Goal: Task Accomplishment & Management: Complete application form

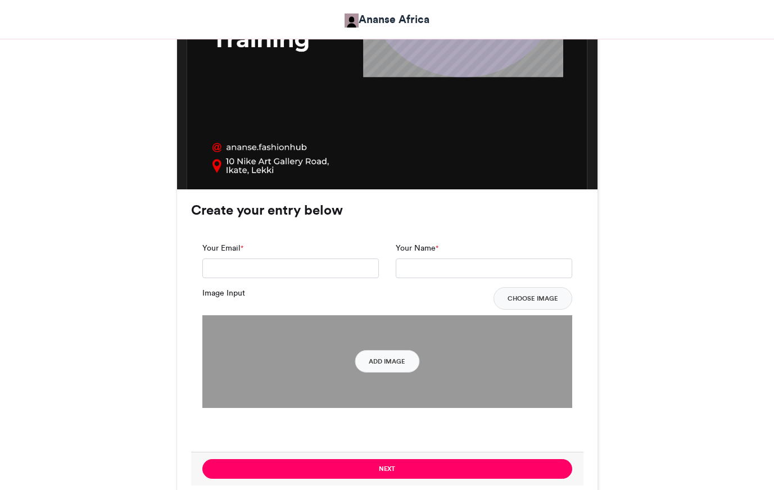
scroll to position [636, 0]
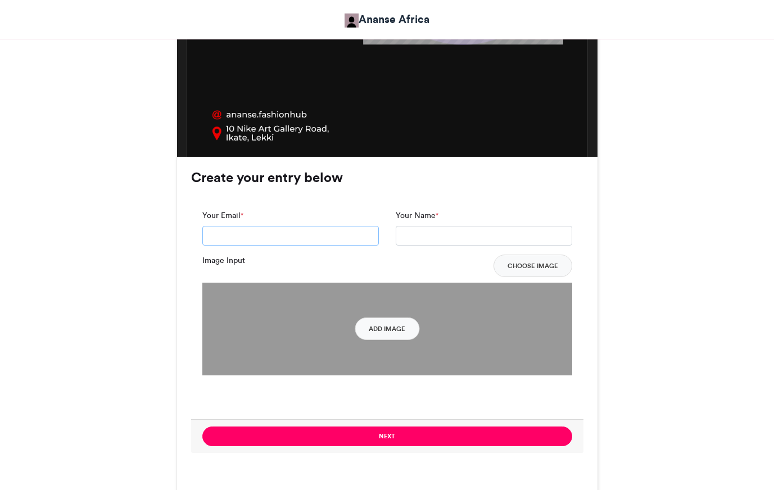
click at [272, 229] on input "Your Email *" at bounding box center [290, 236] width 177 height 20
drag, startPoint x: 295, startPoint y: 234, endPoint x: 198, endPoint y: 235, distance: 97.3
click at [198, 235] on div "**********" at bounding box center [290, 233] width 193 height 46
type input "**********"
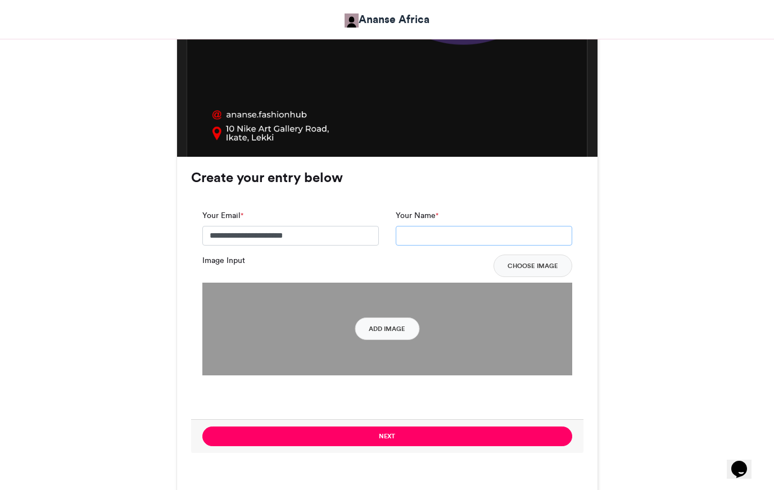
click at [450, 236] on input "Your Name *" at bounding box center [484, 236] width 177 height 20
type input "**********"
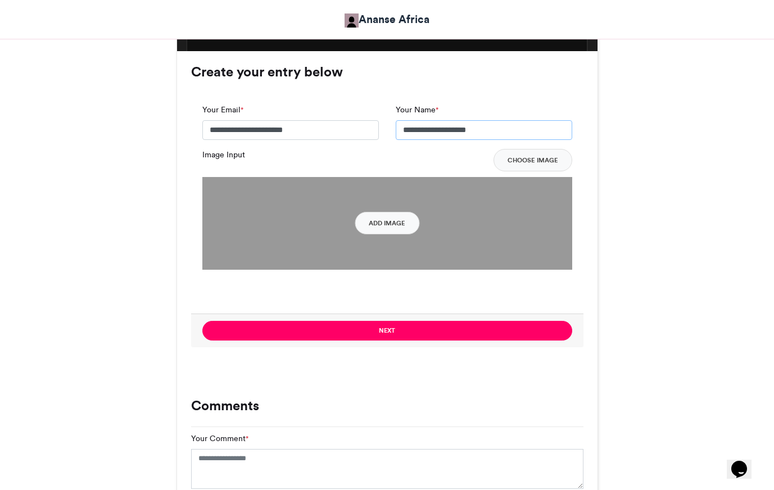
scroll to position [754, 0]
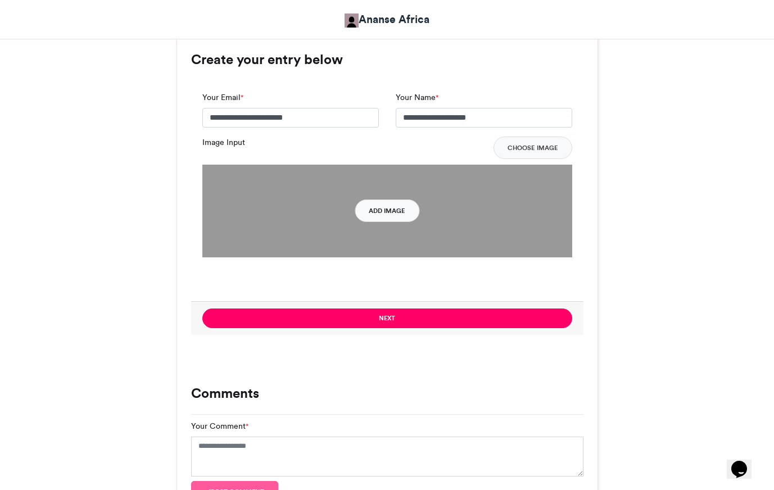
click at [392, 209] on button "Add Image" at bounding box center [387, 211] width 65 height 22
click at [399, 209] on button "Add Image" at bounding box center [387, 211] width 65 height 22
click at [542, 147] on button "Choose Image" at bounding box center [533, 148] width 79 height 22
click at [379, 209] on button "Add Image" at bounding box center [387, 211] width 65 height 22
click at [385, 217] on button "Add Image" at bounding box center [387, 211] width 65 height 22
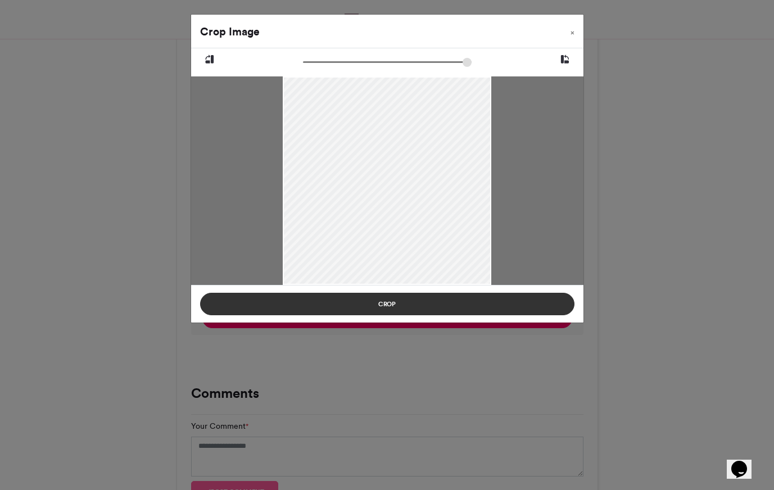
click at [386, 308] on button "Crop" at bounding box center [387, 304] width 374 height 22
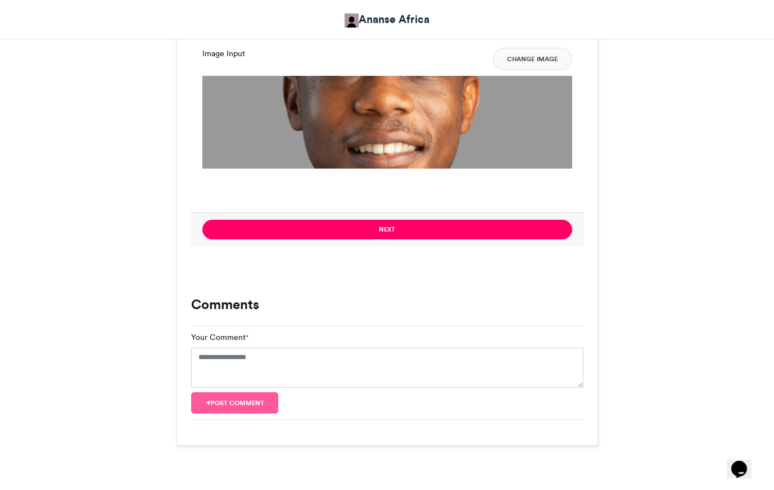
scroll to position [865, 0]
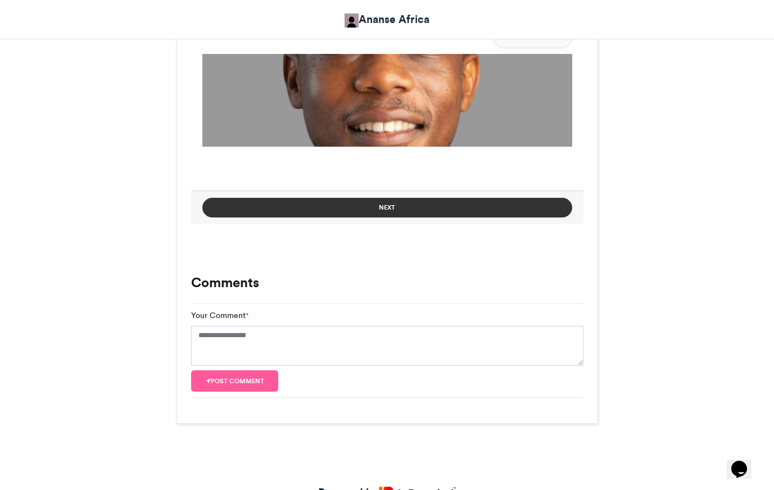
click at [367, 208] on button "Next" at bounding box center [387, 208] width 370 height 20
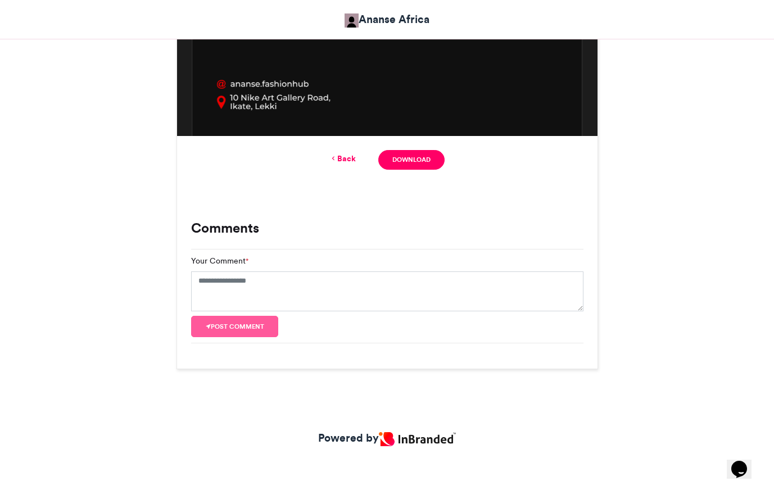
scroll to position [658, 0]
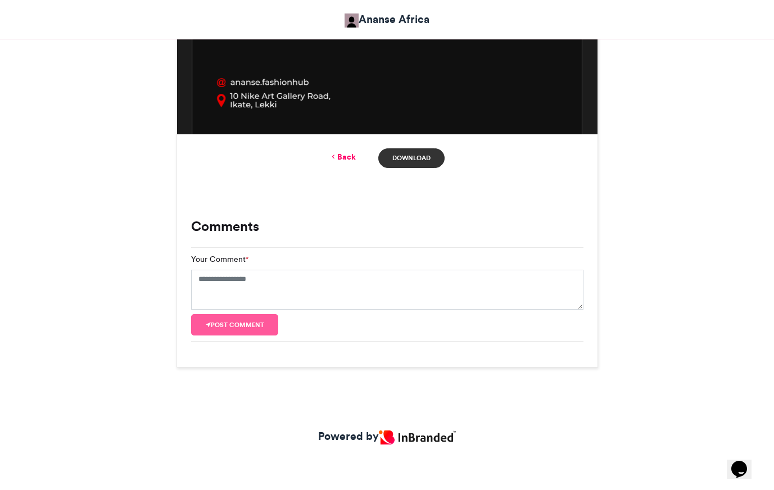
click at [408, 157] on link "Download" at bounding box center [411, 158] width 66 height 20
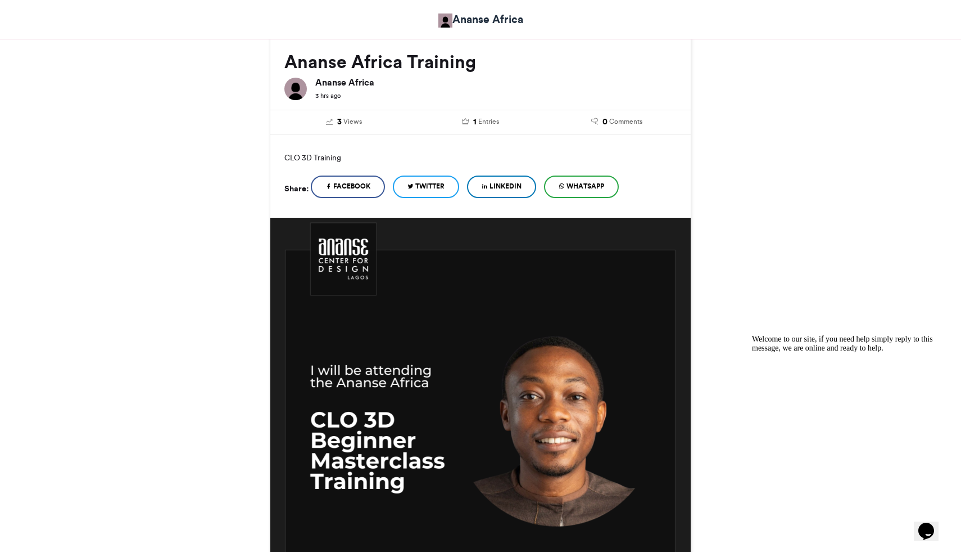
scroll to position [131, 0]
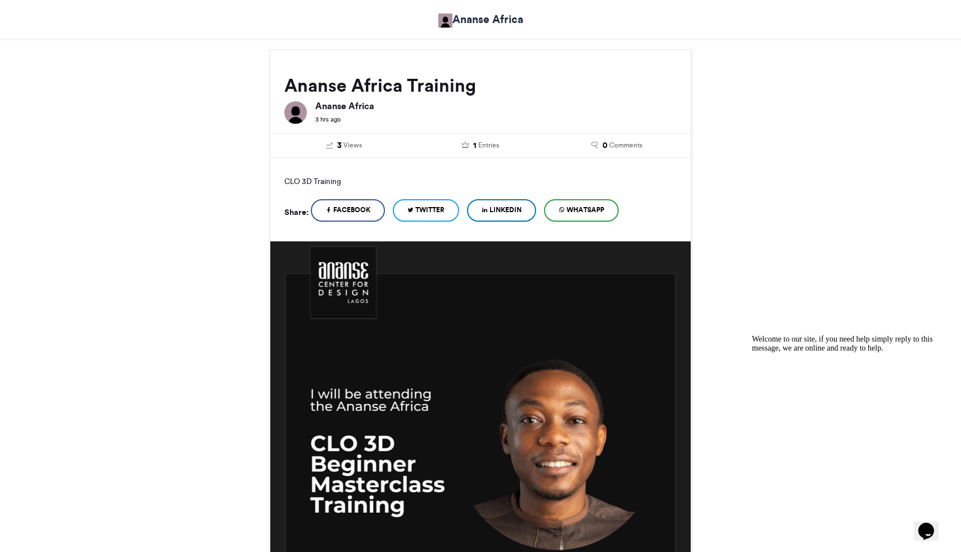
click at [502, 211] on span "LinkedIn" at bounding box center [506, 210] width 32 height 10
